Goal: Transaction & Acquisition: Purchase product/service

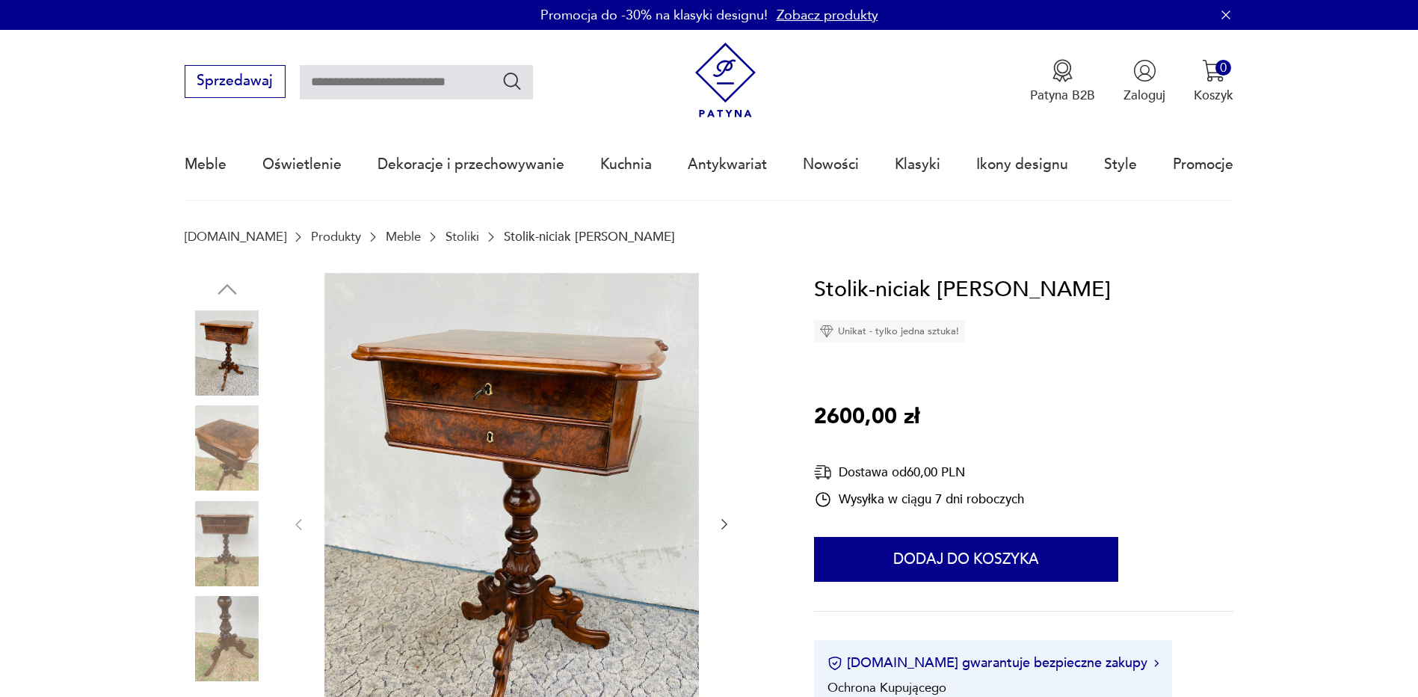
click at [725, 516] on icon "button" at bounding box center [724, 523] width 15 height 15
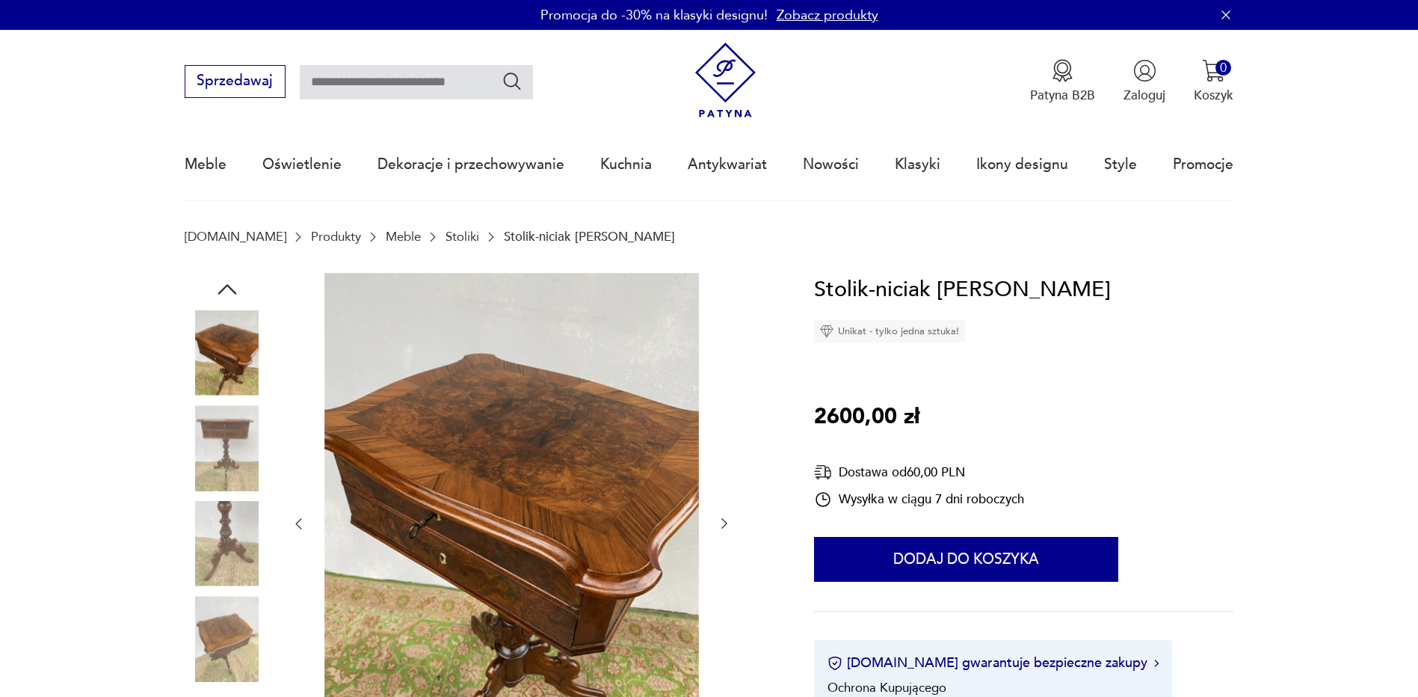
click at [725, 516] on icon "button" at bounding box center [724, 523] width 15 height 15
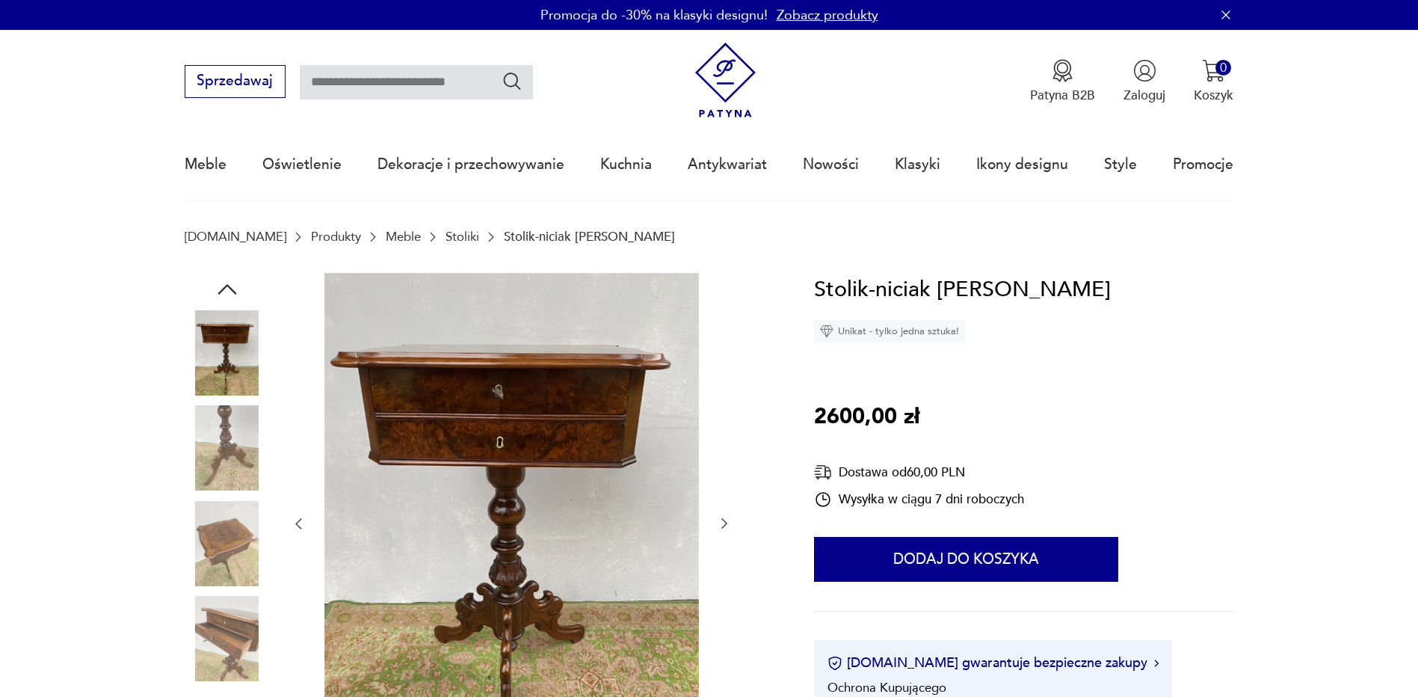
click at [725, 516] on icon "button" at bounding box center [724, 523] width 15 height 15
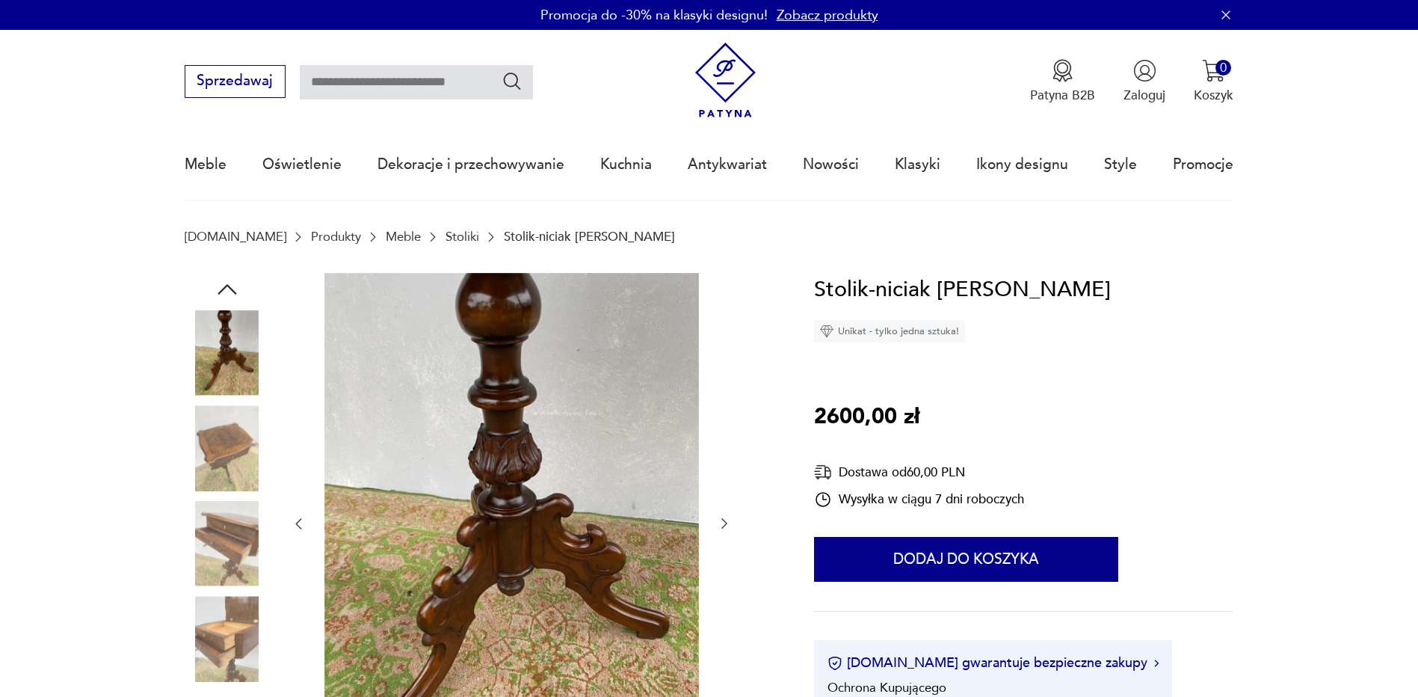
click at [725, 516] on icon "button" at bounding box center [724, 523] width 15 height 15
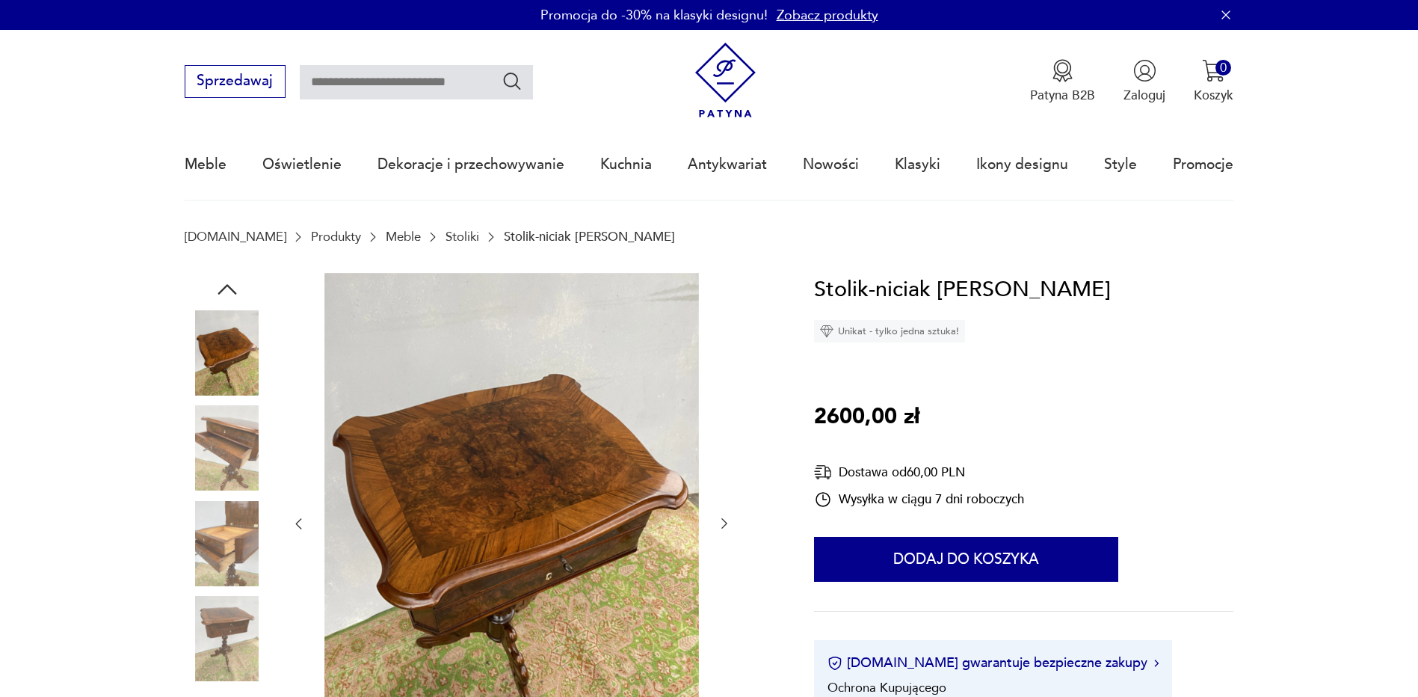
click at [725, 516] on icon "button" at bounding box center [724, 523] width 15 height 15
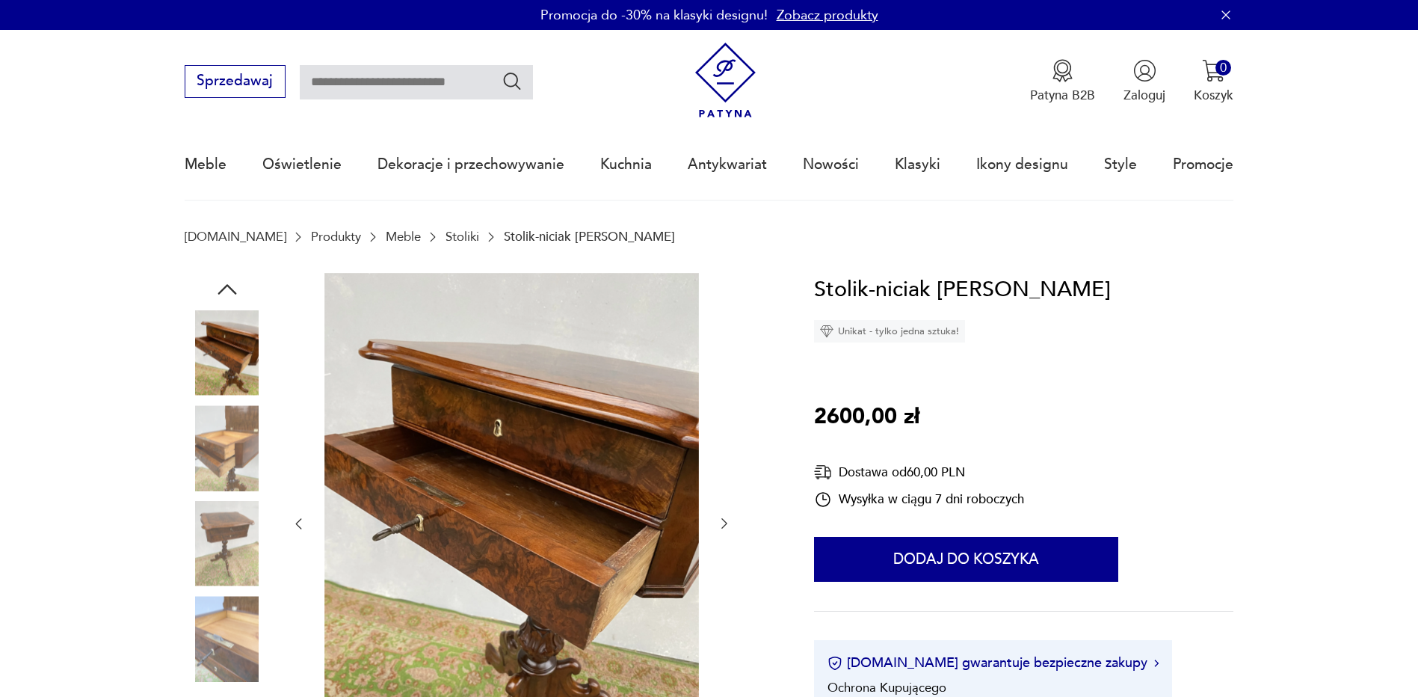
click at [725, 516] on icon "button" at bounding box center [724, 523] width 15 height 15
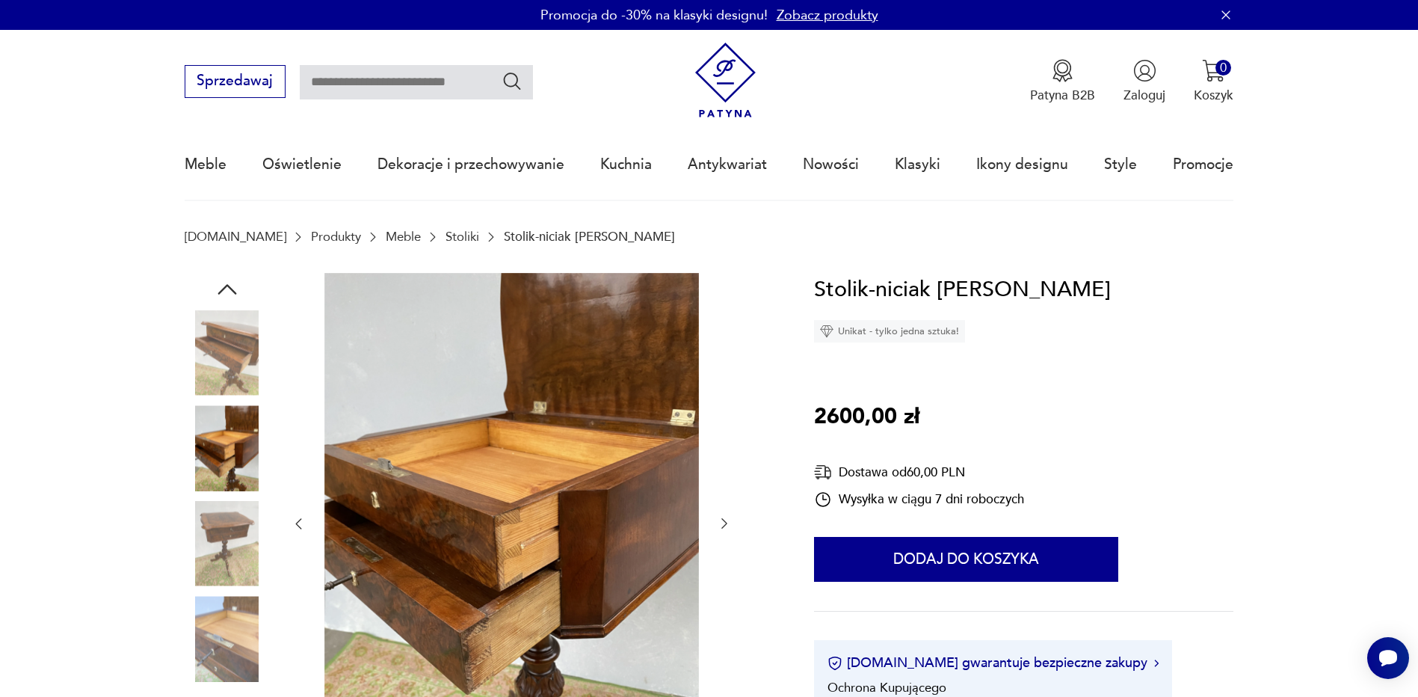
click at [725, 516] on icon "button" at bounding box center [724, 523] width 15 height 15
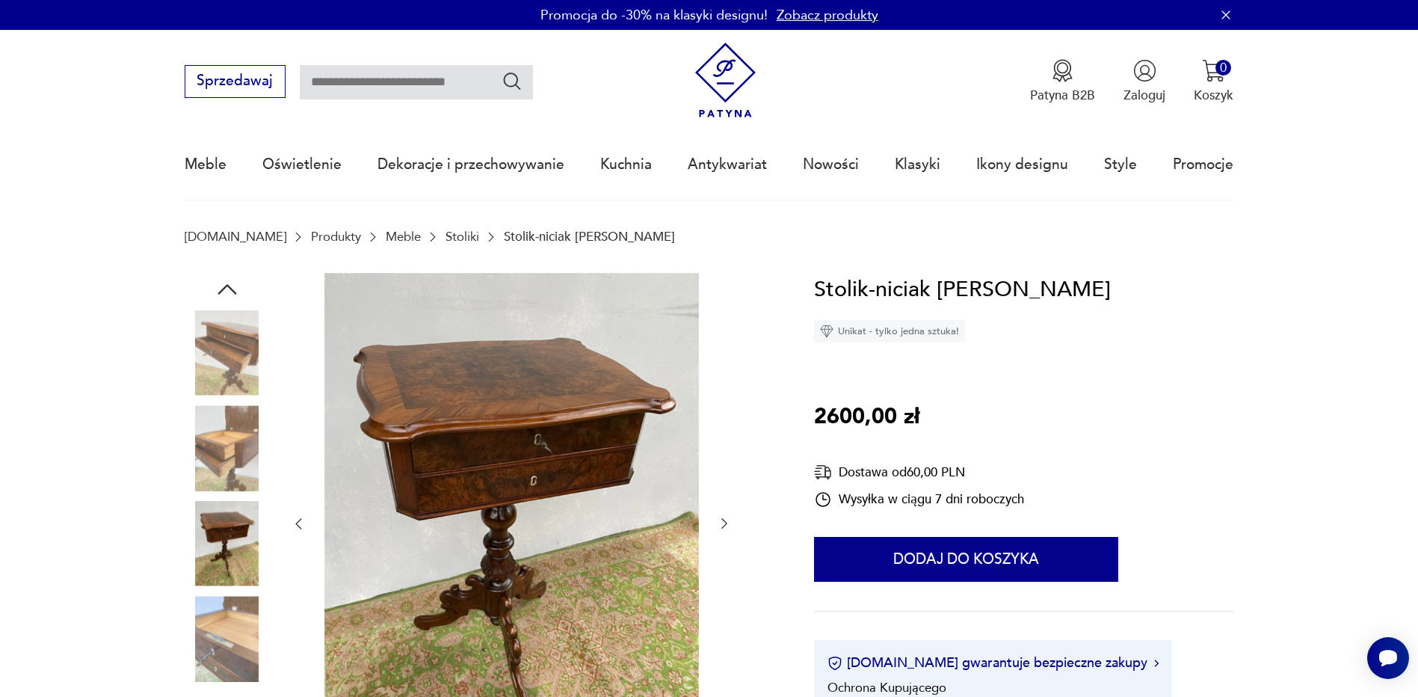
click at [725, 516] on icon "button" at bounding box center [724, 523] width 15 height 15
